Goal: Task Accomplishment & Management: Use online tool/utility

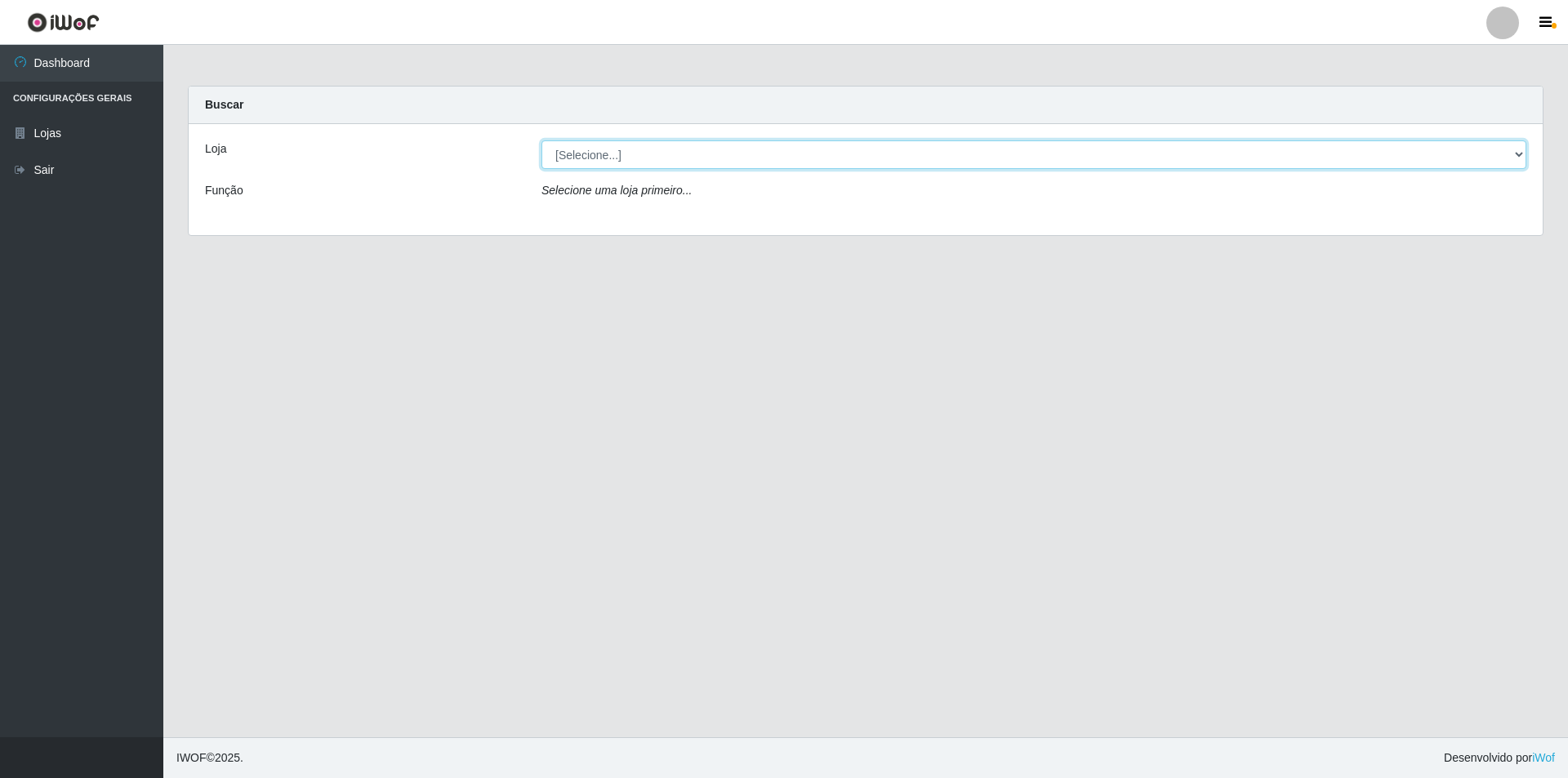
click at [578, 161] on select "[Selecione...] Extrabom - Loja 01 Centro de Distribuição" at bounding box center [1034, 155] width 985 height 29
select select "435"
click at [542, 141] on select "[Selecione...] Extrabom - Loja 01 Centro de Distribuição" at bounding box center [1034, 155] width 985 height 29
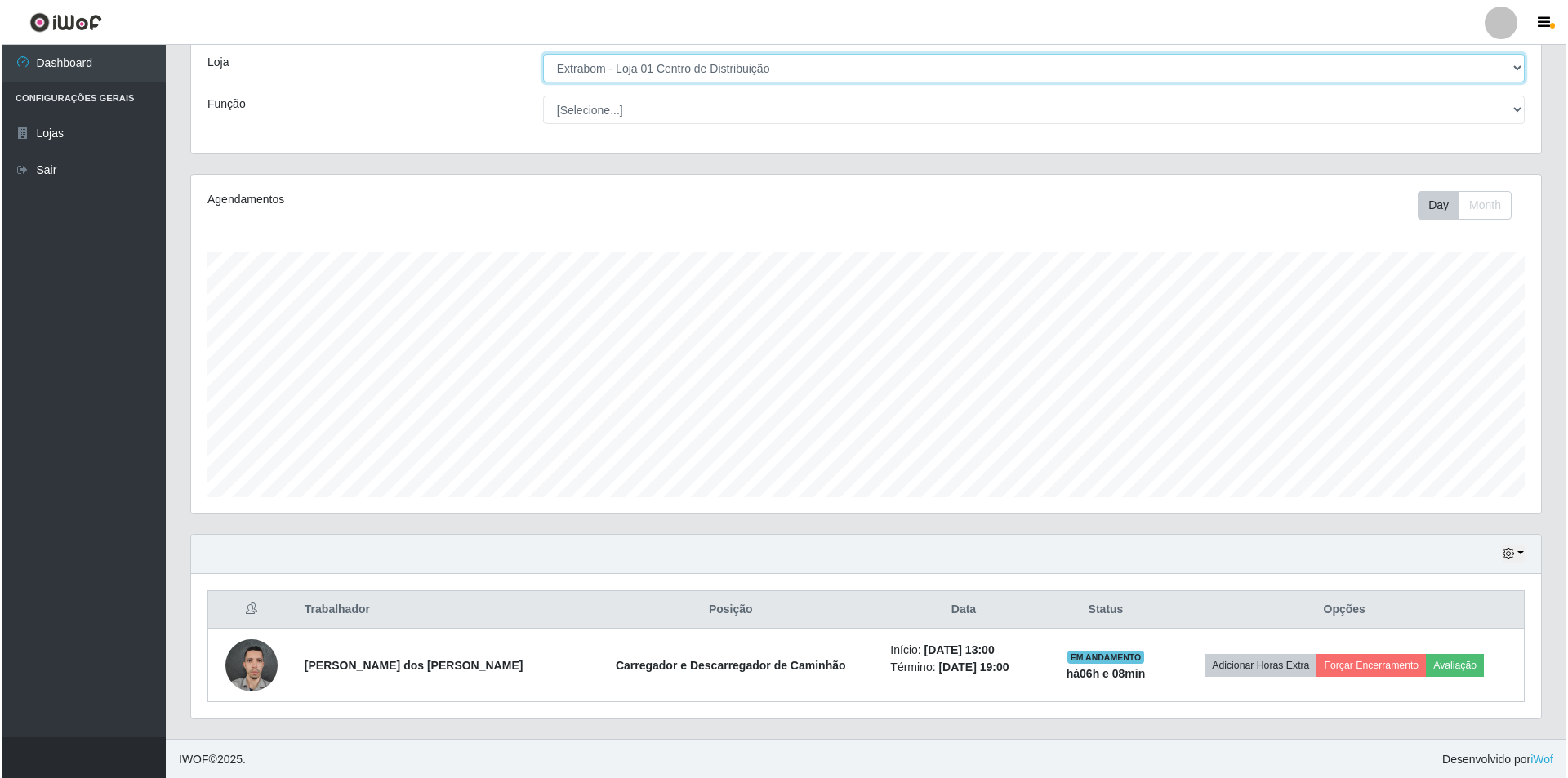
scroll to position [89, 0]
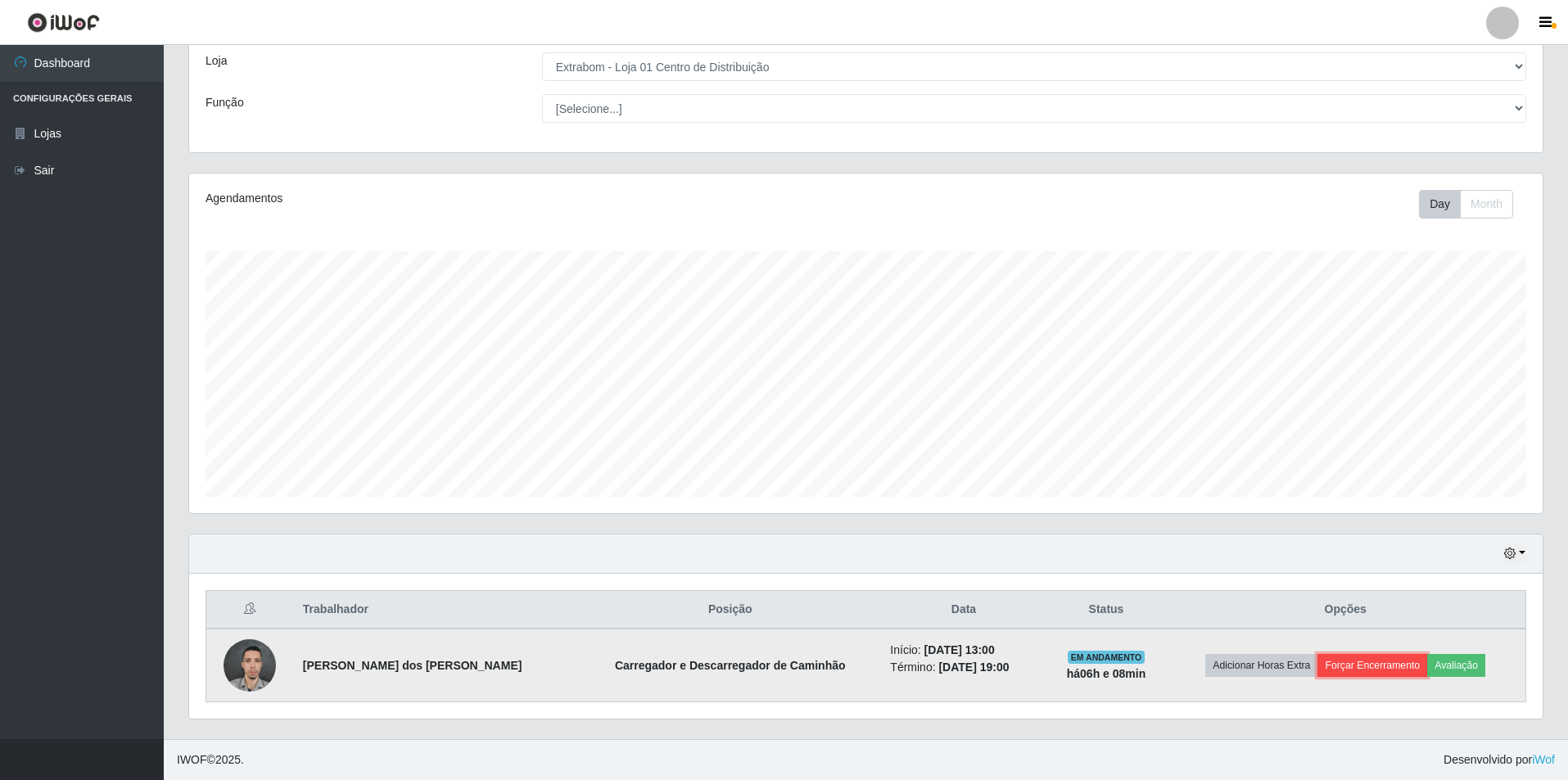
click at [1363, 671] on button "Forçar Encerramento" at bounding box center [1372, 666] width 110 height 23
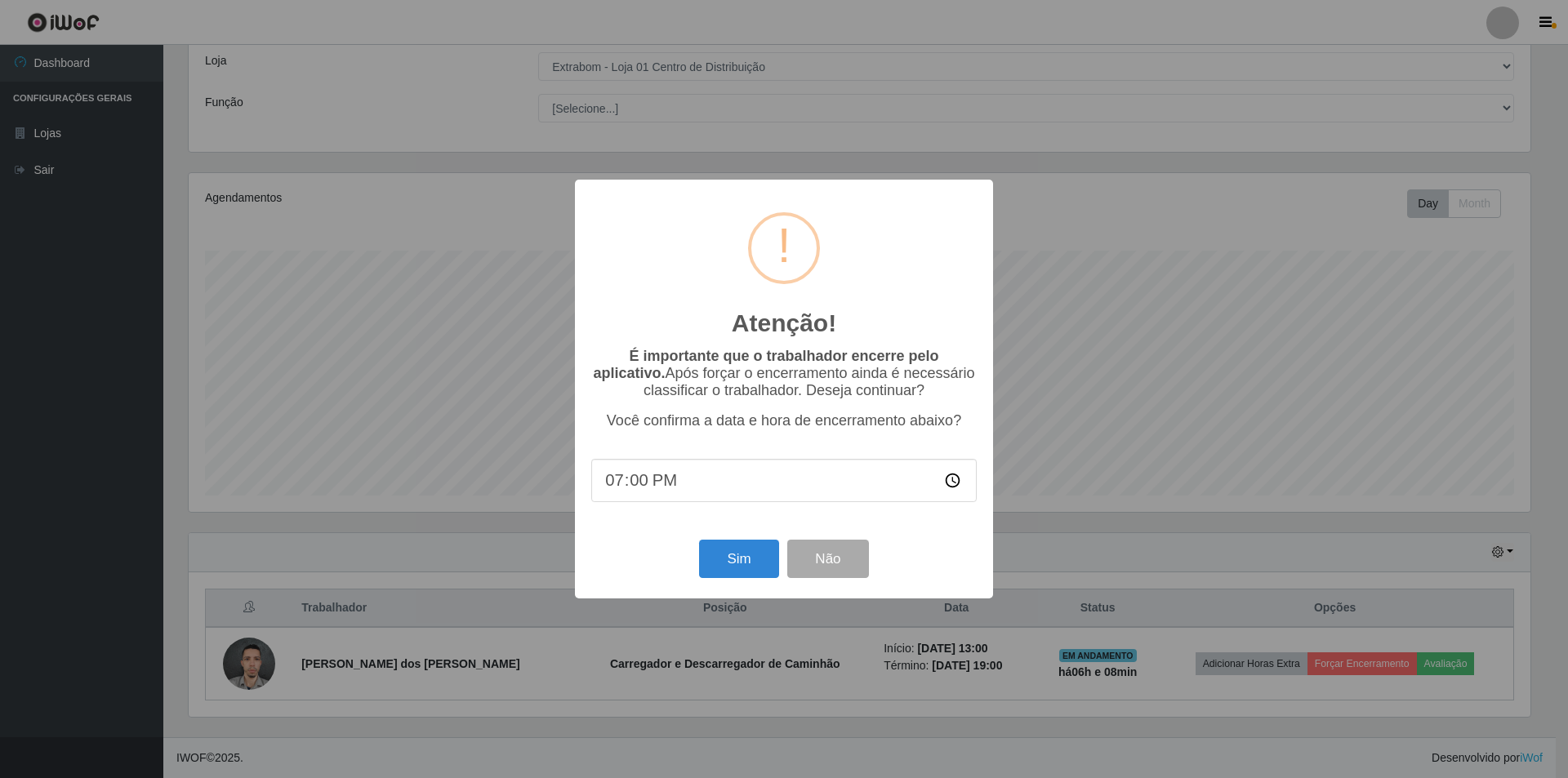
click at [729, 480] on input "19:00" at bounding box center [784, 481] width 385 height 43
click at [707, 496] on input "19:00" at bounding box center [784, 481] width 385 height 43
click at [644, 485] on input "19:00" at bounding box center [784, 481] width 385 height 43
type input "19:08"
click at [733, 567] on button "Sim" at bounding box center [738, 559] width 79 height 38
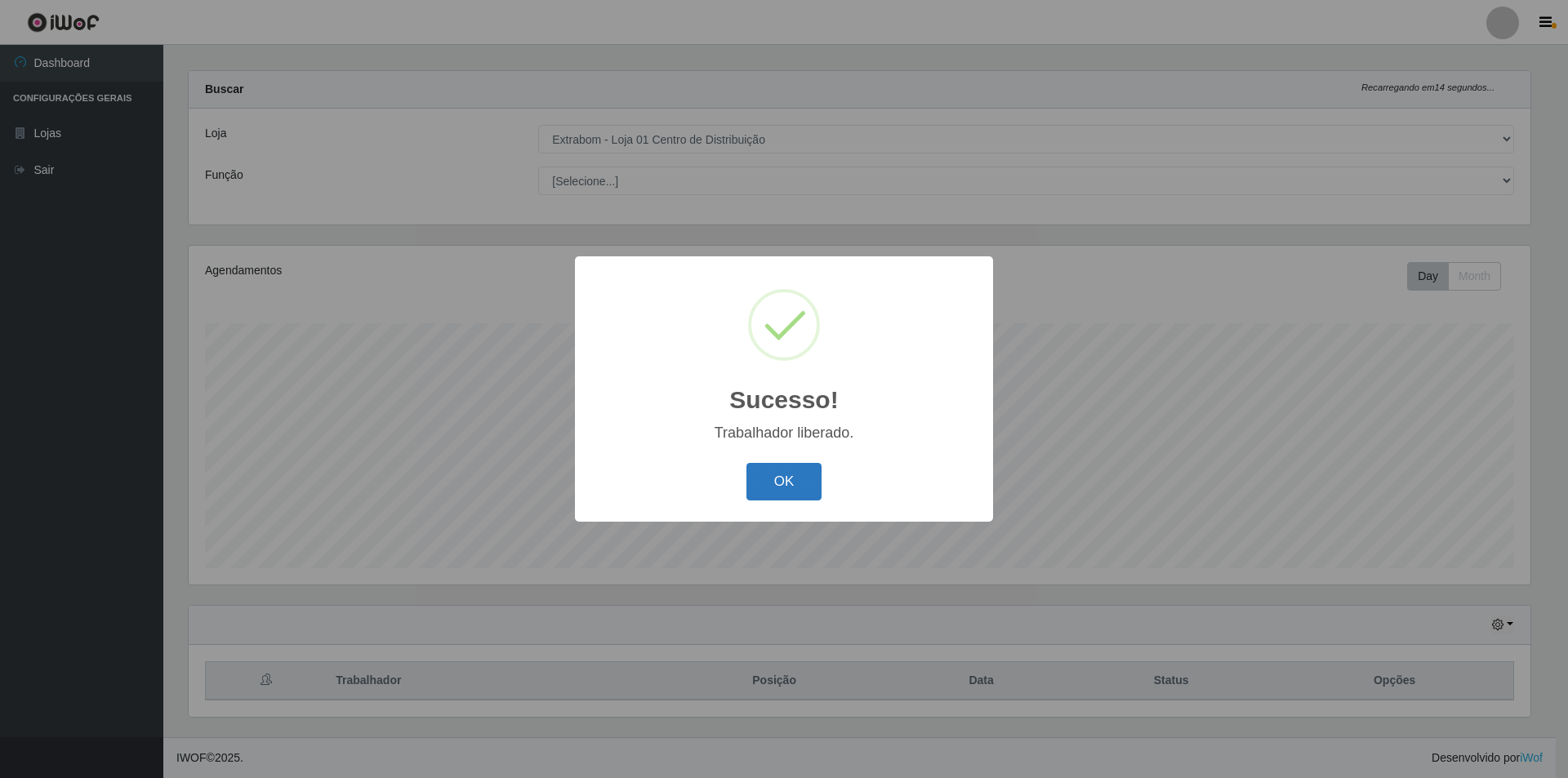
click at [793, 473] on button "OK" at bounding box center [784, 482] width 76 height 38
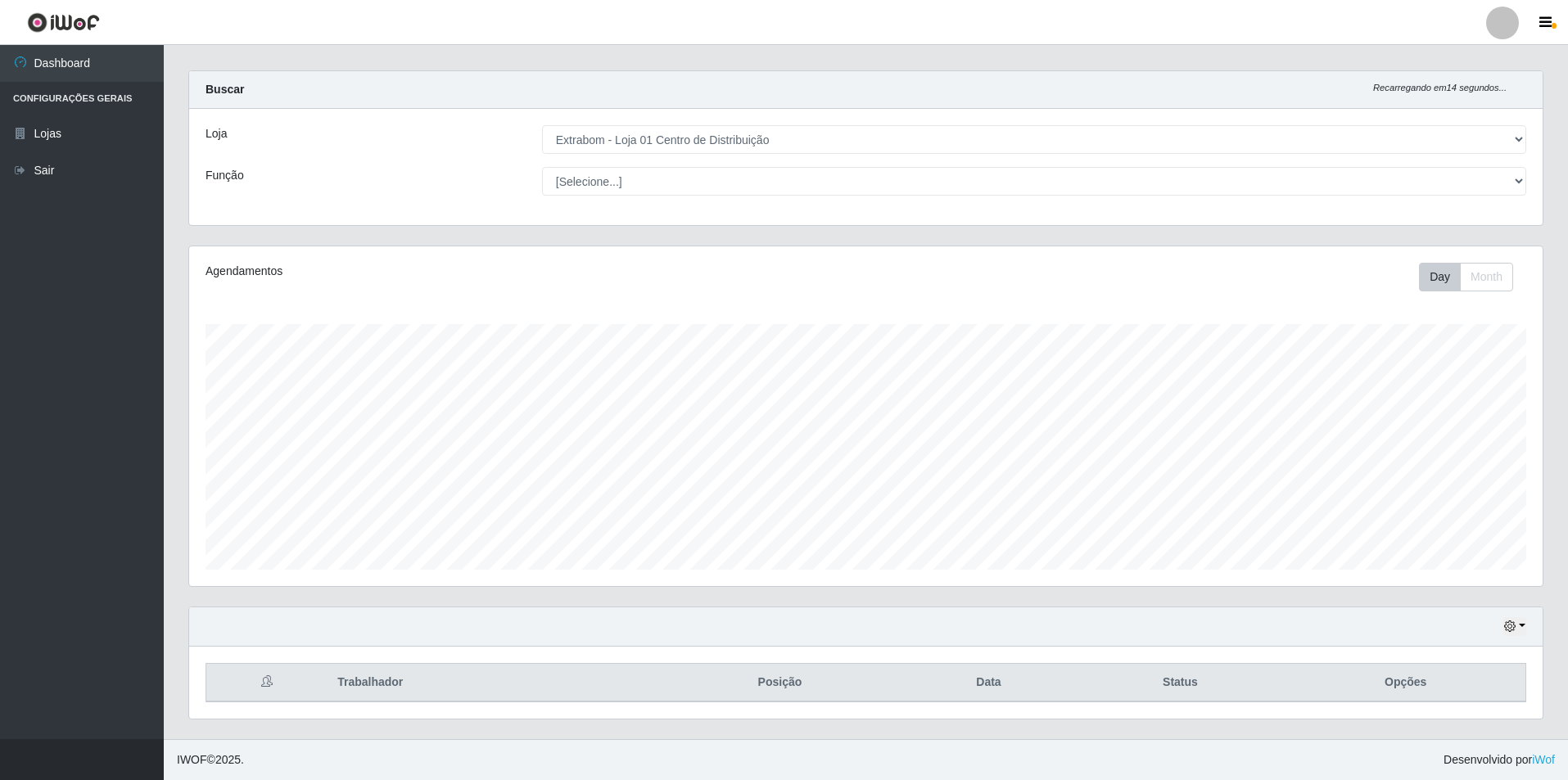
scroll to position [340, 1354]
